Goal: Information Seeking & Learning: Find specific fact

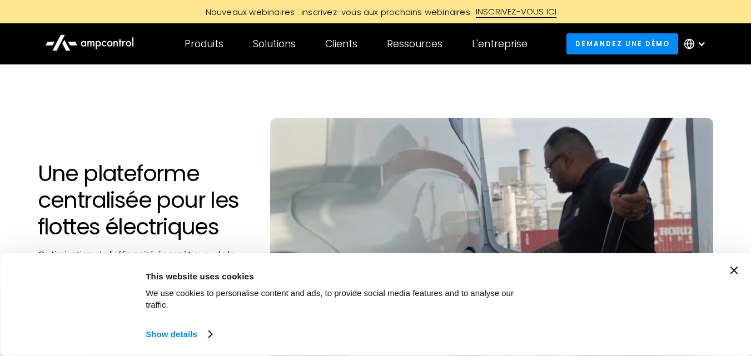
click at [737, 275] on icon "Close banner" at bounding box center [734, 271] width 8 height 8
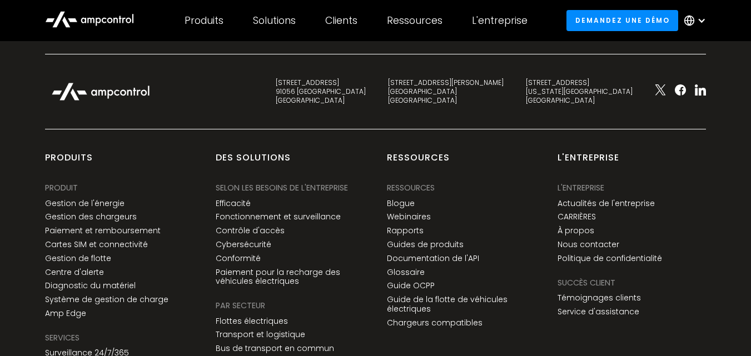
scroll to position [4314, 0]
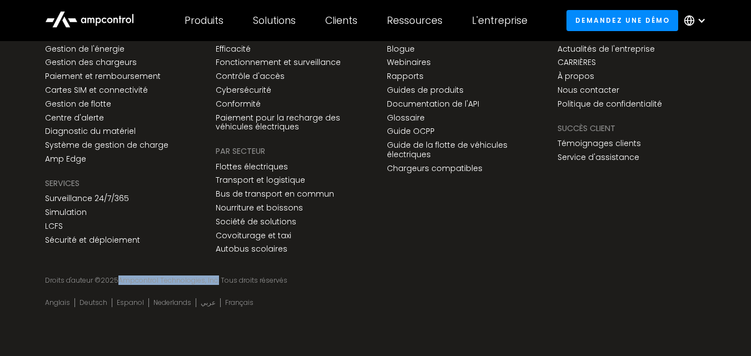
drag, startPoint x: 118, startPoint y: 280, endPoint x: 216, endPoint y: 285, distance: 98.5
click at [216, 285] on div "Droits d'auteur © 2025 Ampcontrol Technologies, Inc. Tous droits réservés" at bounding box center [375, 280] width 661 height 9
copy div "Ampcontrol Technologies, Inc"
click at [356, 290] on div "Droits d'auteur © 2025 Ampcontrol Technologies, Inc. Tous droits réservés" at bounding box center [375, 291] width 683 height 31
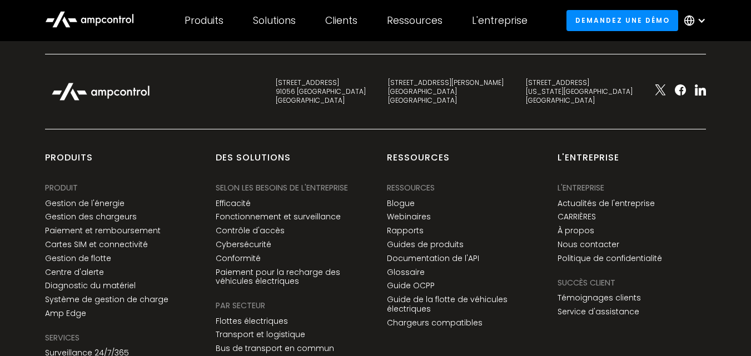
scroll to position [4092, 0]
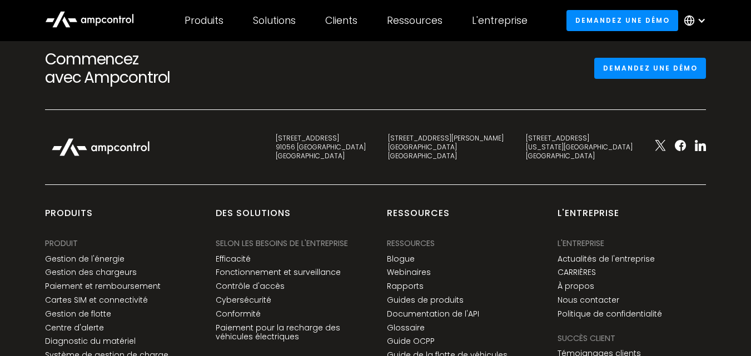
click at [366, 159] on div "[STREET_ADDRESS]" at bounding box center [321, 147] width 90 height 26
copy div "91056"
click at [485, 158] on div "[STREET_ADDRESS][PERSON_NAME]" at bounding box center [446, 147] width 116 height 26
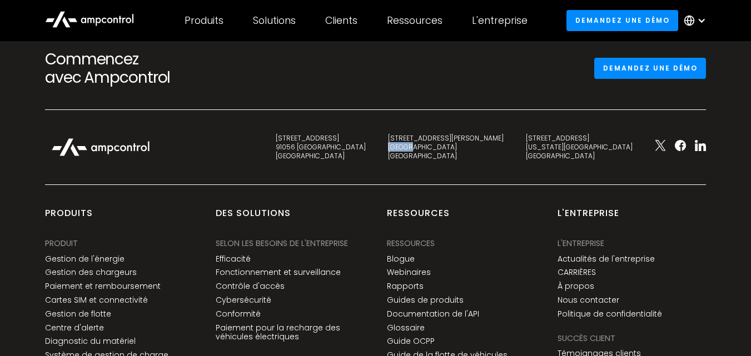
copy div "28010"
click at [578, 152] on div "[STREET_ADDRESS][US_STATE]" at bounding box center [579, 147] width 107 height 26
copy div "345"
click at [504, 160] on div "[STREET_ADDRESS][PERSON_NAME]" at bounding box center [446, 147] width 116 height 26
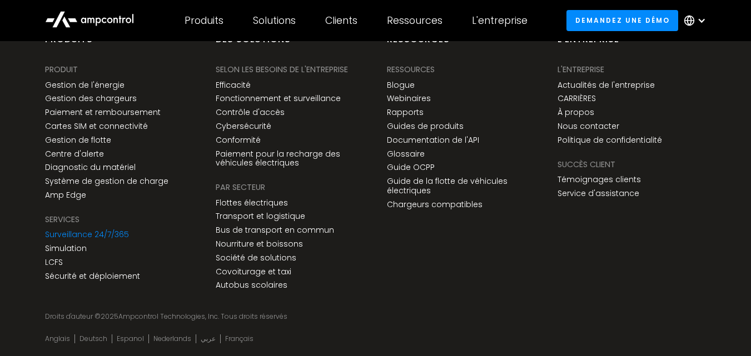
scroll to position [4314, 0]
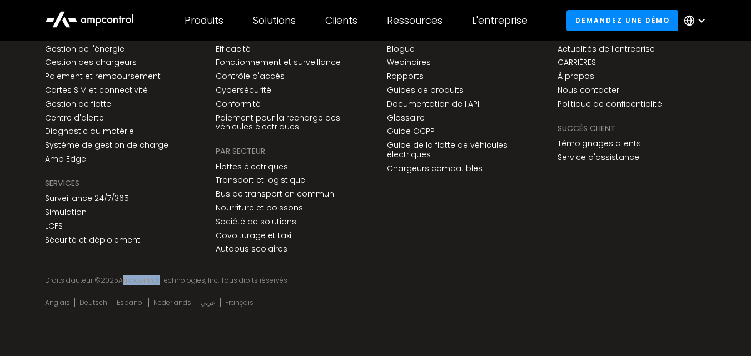
drag, startPoint x: 120, startPoint y: 284, endPoint x: 158, endPoint y: 281, distance: 38.4
click at [158, 281] on div "Droits d'auteur © 2025 Ampcontrol Technologies, Inc. Tous droits réservés" at bounding box center [375, 280] width 661 height 9
copy div "Ampcontrol"
click at [397, 289] on div "Droits d'auteur © 2025 Ampcontrol Technologies, Inc. Tous droits réservés" at bounding box center [375, 291] width 683 height 31
drag, startPoint x: 120, startPoint y: 284, endPoint x: 217, endPoint y: 284, distance: 97.3
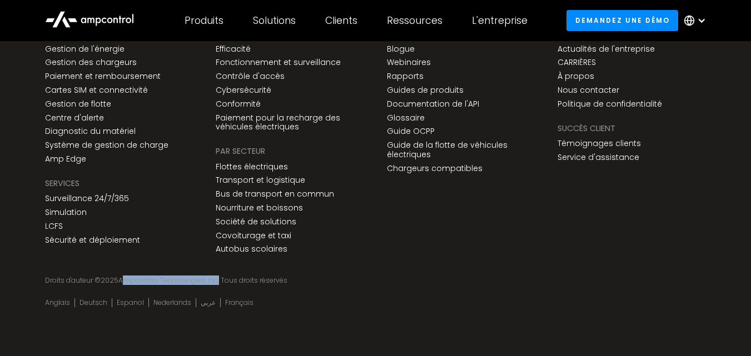
click at [217, 284] on div "Droits d'auteur © 2025 Ampcontrol Technologies, Inc. Tous droits réservés" at bounding box center [375, 280] width 661 height 9
copy div "Ampcontrol Technologies, Inc"
click at [509, 251] on div "Ressources Ressources Ressources Blogue Webinaires Rapports Guides de produits …" at bounding box center [461, 127] width 171 height 261
